Goal: Transaction & Acquisition: Purchase product/service

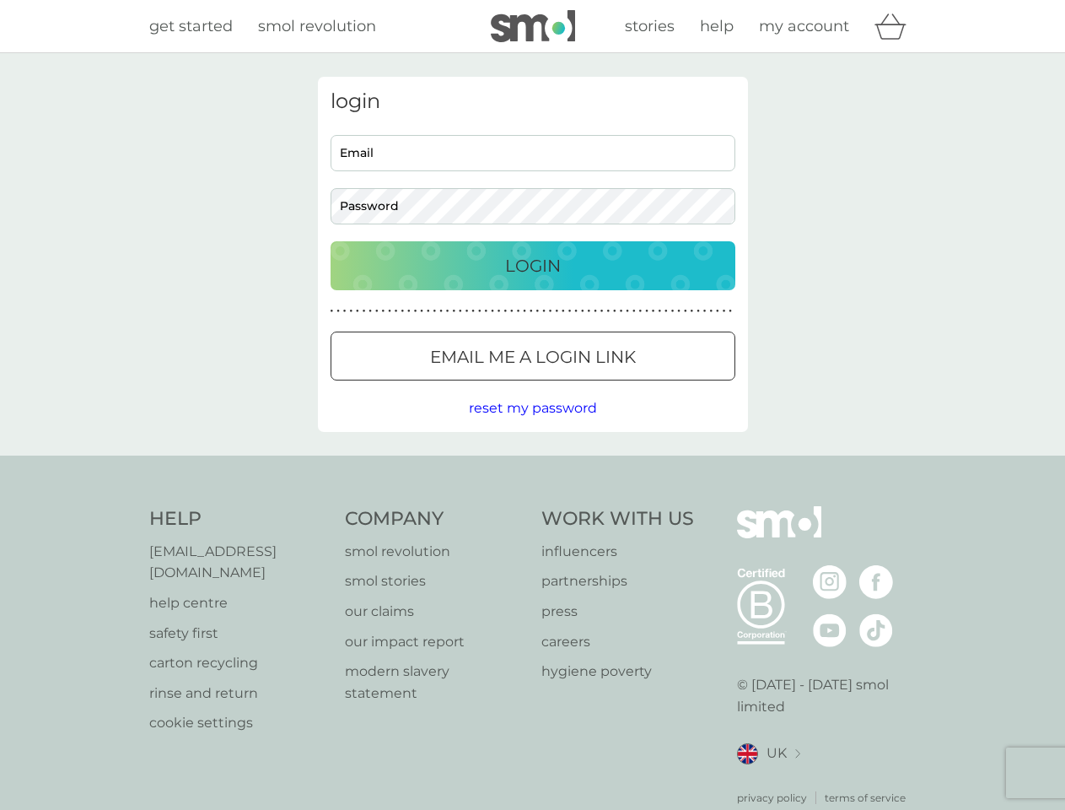
click at [896, 26] on icon "basket" at bounding box center [891, 26] width 32 height 26
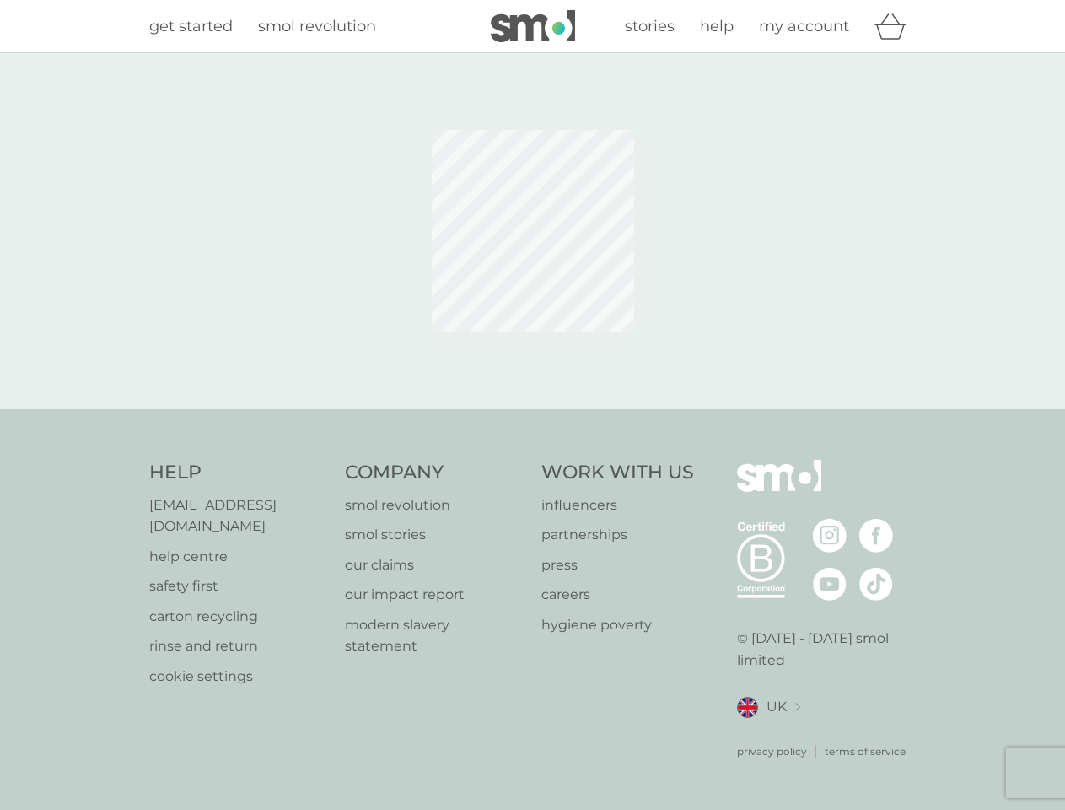
click at [533, 356] on div at bounding box center [533, 231] width 430 height 309
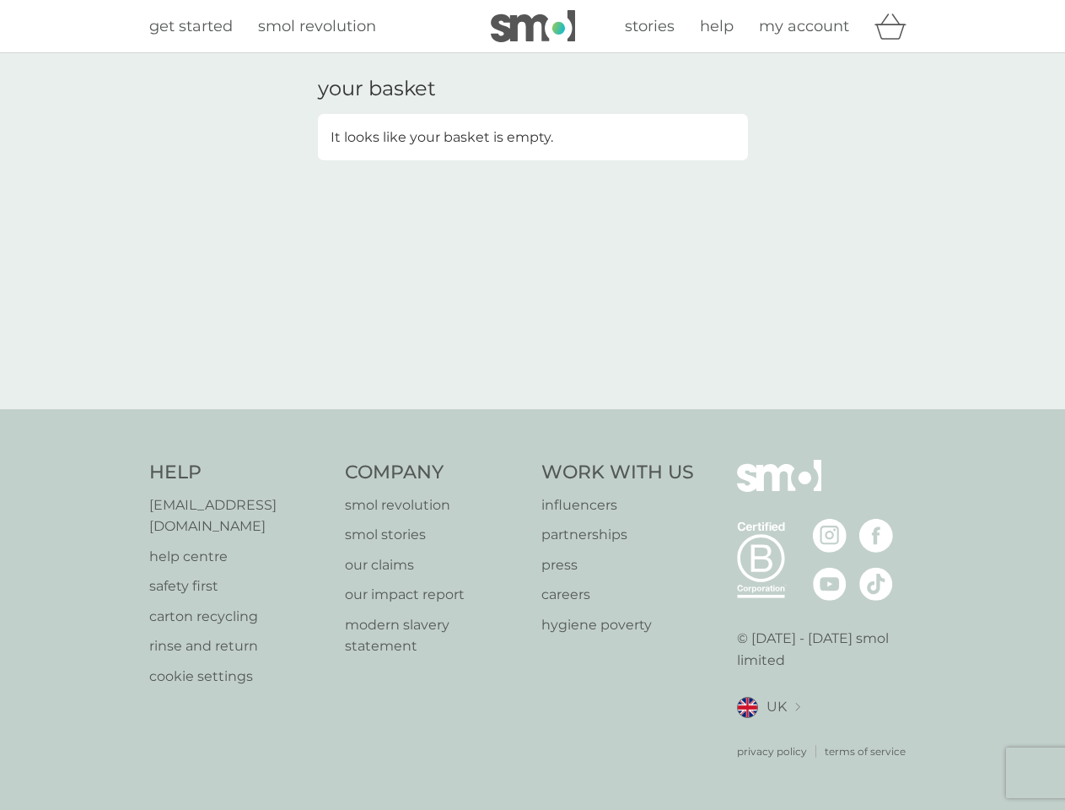
click at [532, 408] on div "your basket It looks like your basket is empty." at bounding box center [532, 231] width 1065 height 356
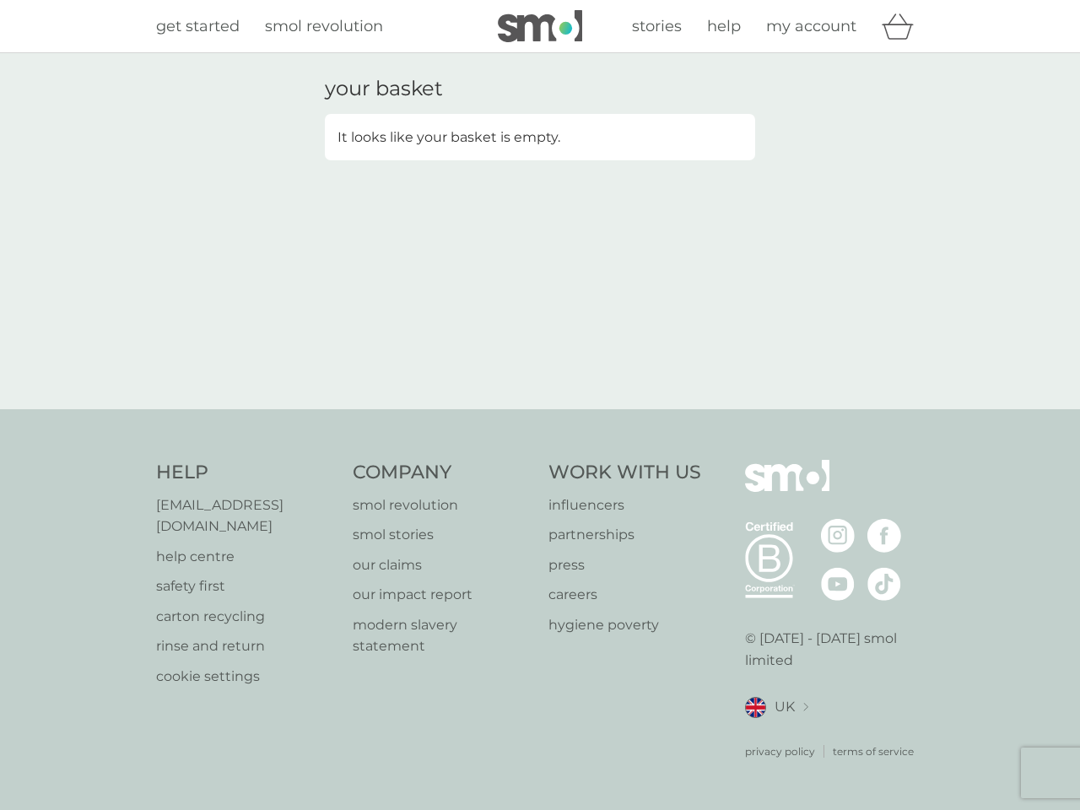
click at [768, 732] on div "privacy policy terms of service" at bounding box center [835, 738] width 180 height 41
